Goal: Complete application form: Complete application form

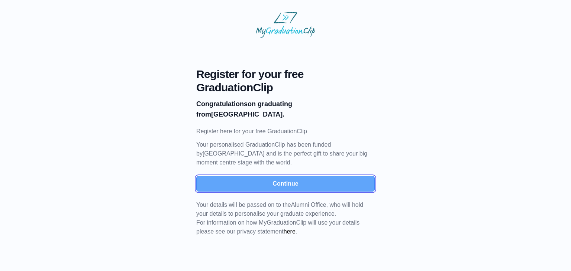
click at [286, 184] on button "Continue" at bounding box center [285, 184] width 178 height 16
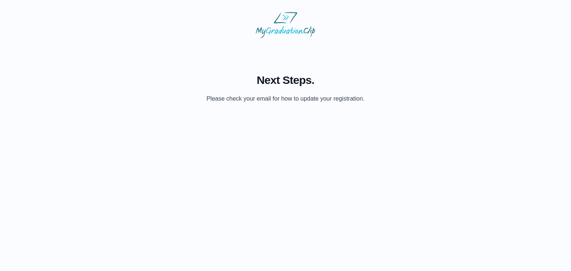
click at [281, 29] on img at bounding box center [285, 25] width 59 height 26
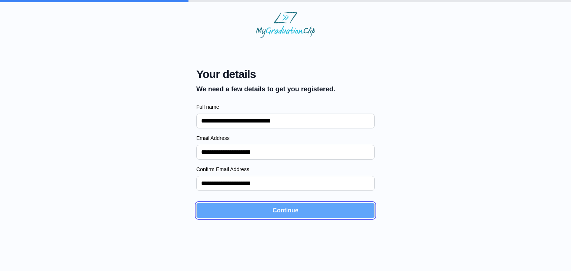
click at [267, 213] on button "Continue" at bounding box center [285, 211] width 178 height 16
select select "**********"
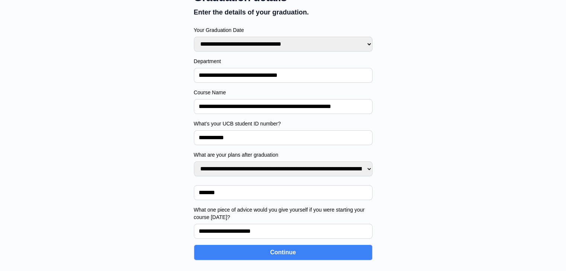
scroll to position [99, 0]
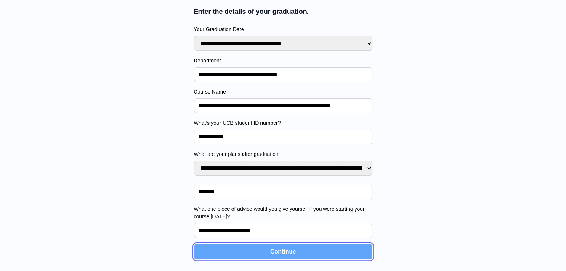
click at [276, 257] on button "Continue" at bounding box center [283, 252] width 178 height 16
click at [286, 255] on button "Continue" at bounding box center [283, 252] width 178 height 16
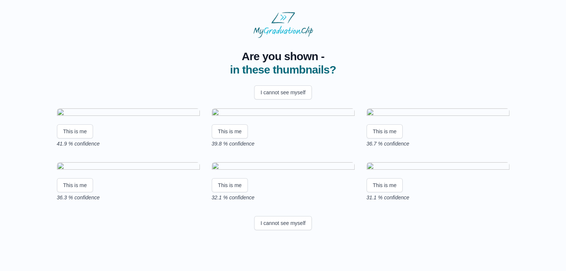
scroll to position [114, 0]
click at [147, 109] on img at bounding box center [128, 114] width 143 height 10
click at [68, 125] on button "This is me" at bounding box center [75, 132] width 36 height 14
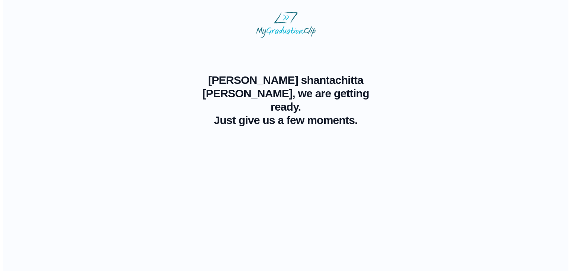
scroll to position [0, 0]
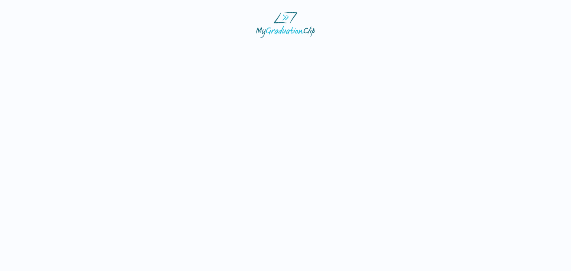
click at [274, 20] on img at bounding box center [285, 25] width 59 height 26
